Goal: Check status: Check status

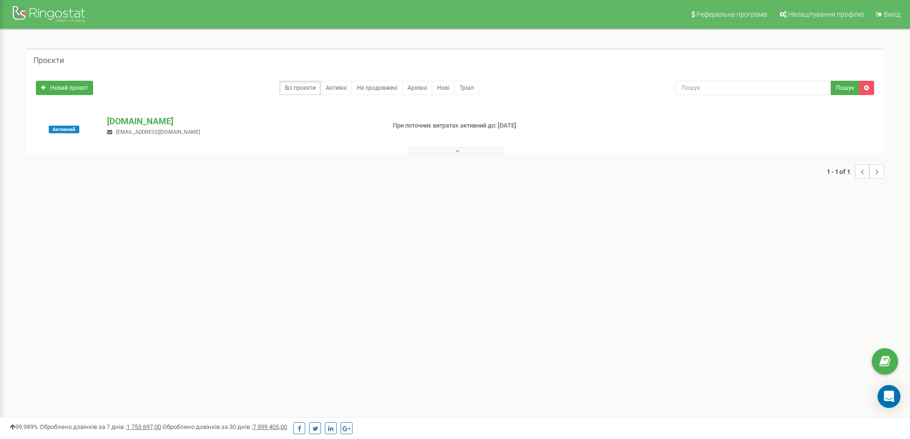
click at [461, 150] on button at bounding box center [455, 150] width 96 height 7
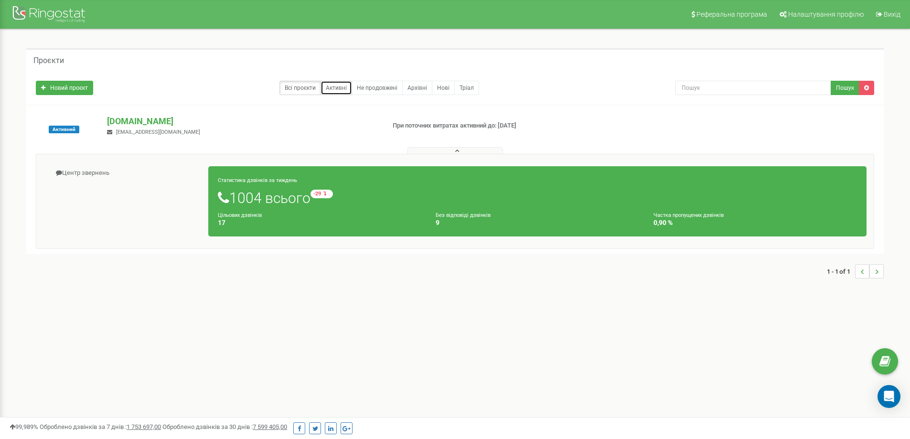
click at [342, 85] on link "Активні" at bounding box center [337, 88] width 32 height 14
